Goal: Information Seeking & Learning: Learn about a topic

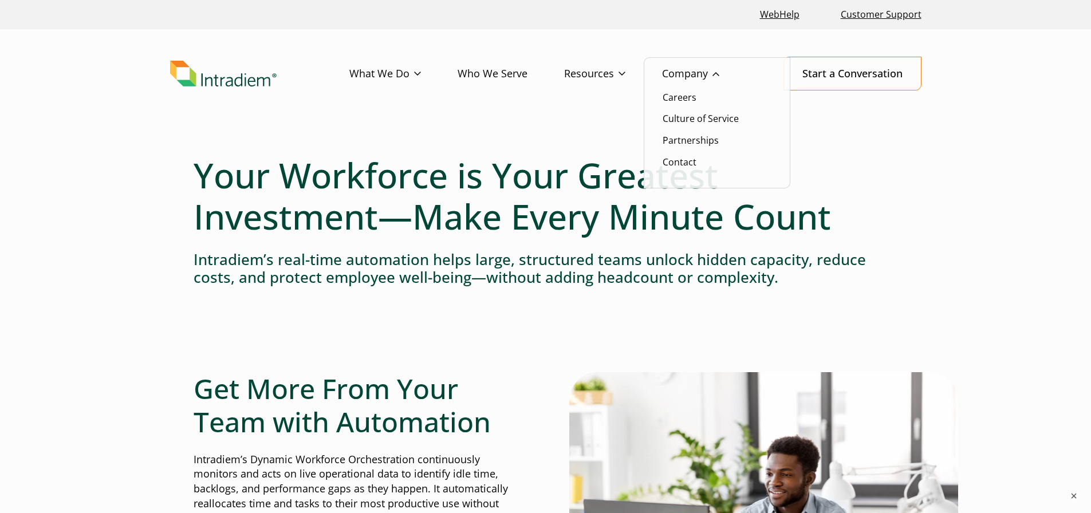
click at [689, 72] on link "Company" at bounding box center [709, 73] width 94 height 33
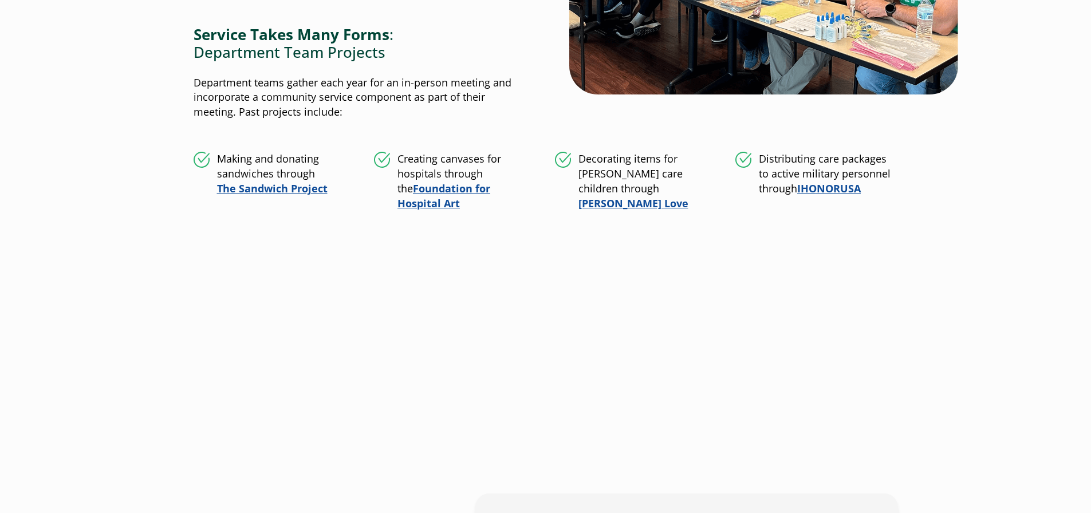
scroll to position [1203, 0]
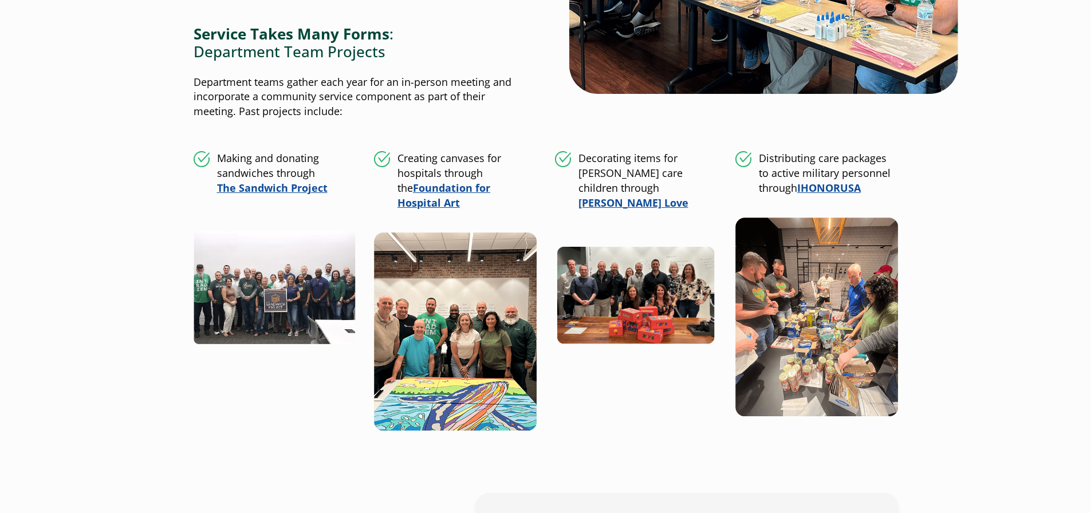
click at [989, 286] on main "Culture of Service Kindness and generosity make us all stronger Live Locally, C…" at bounding box center [545, 437] width 1091 height 3009
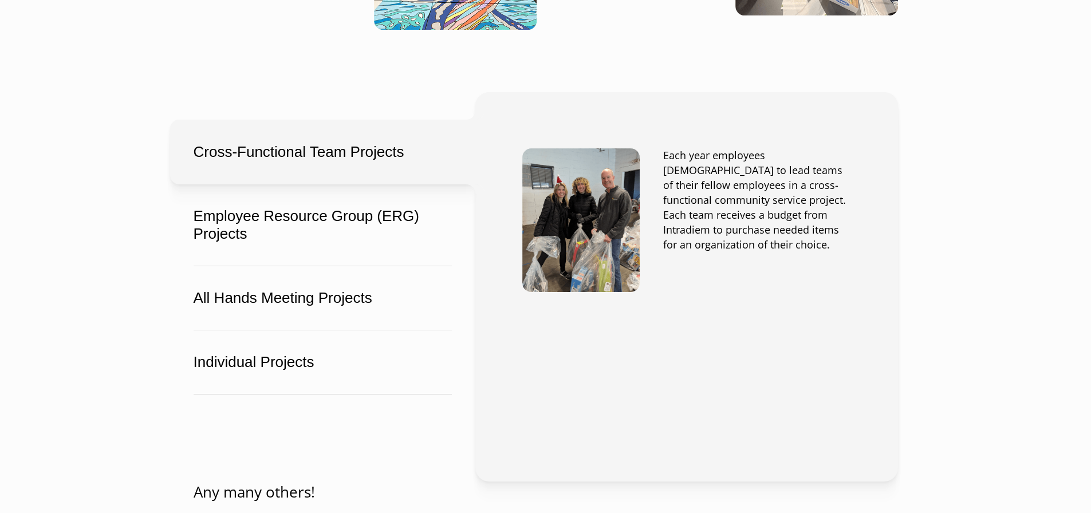
click at [32, 139] on main "Culture of Service Kindness and generosity make us all stronger Live Locally, C…" at bounding box center [545, 36] width 1091 height 3009
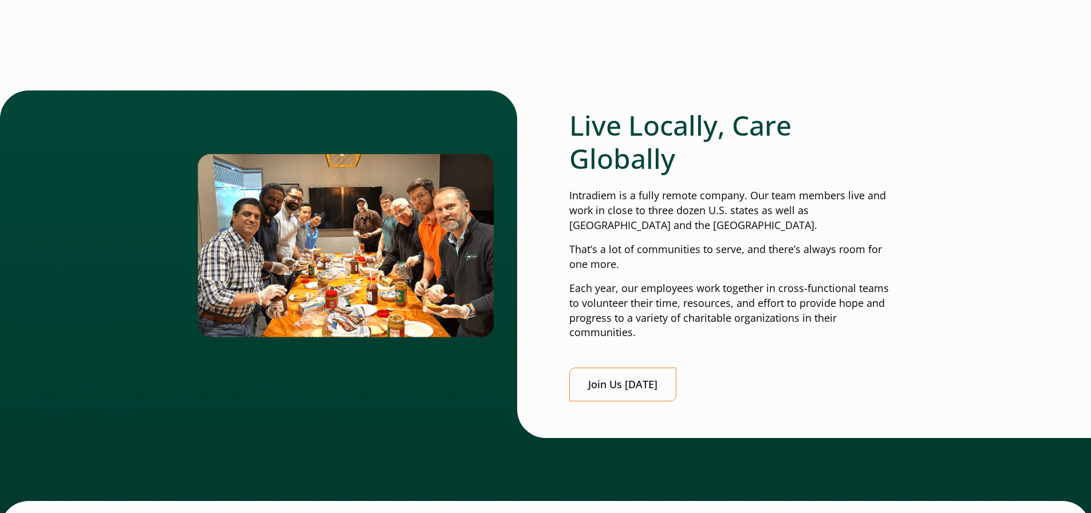
scroll to position [0, 0]
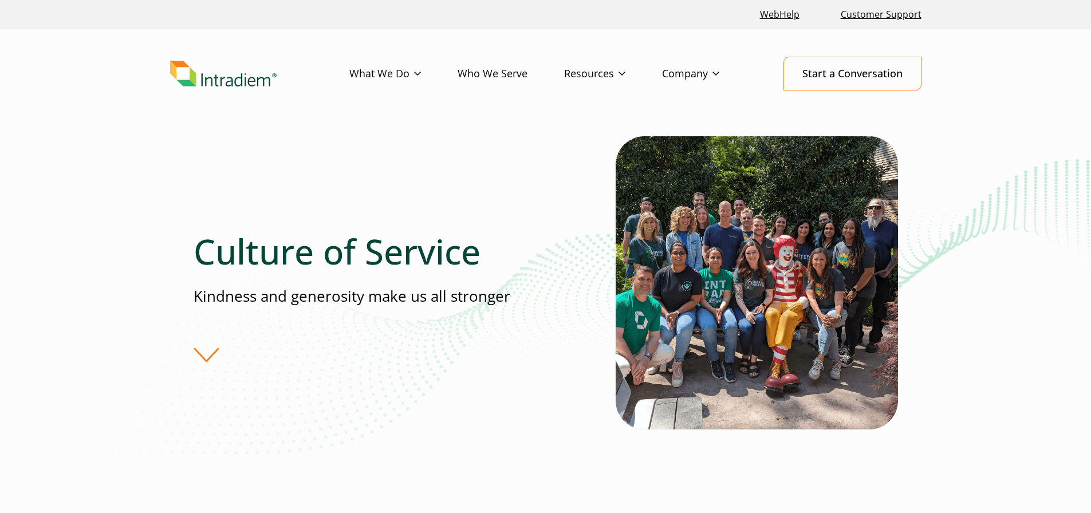
click at [79, 96] on header "Menu What We Do Platform Who We Serve Resources Blog Events & Webinars News Suc…" at bounding box center [545, 82] width 1091 height 107
click at [101, 132] on header "Menu What We Do Platform Who We Serve Resources Blog Events & Webinars News Suc…" at bounding box center [545, 82] width 1091 height 107
